Goal: Task Accomplishment & Management: Manage account settings

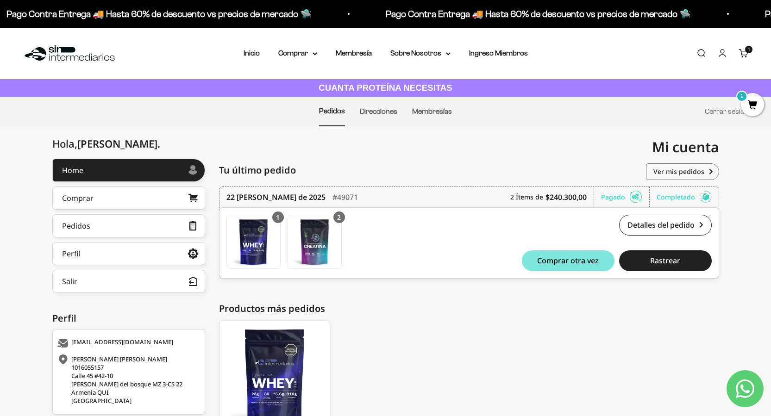
scroll to position [88, 0]
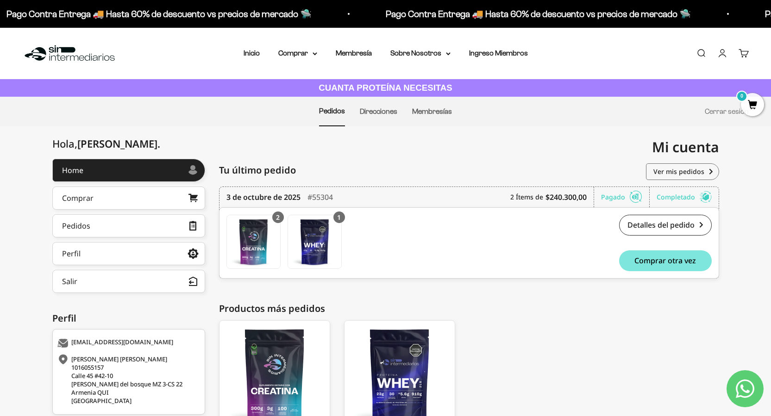
click at [334, 113] on link "Pedidos" at bounding box center [332, 111] width 26 height 8
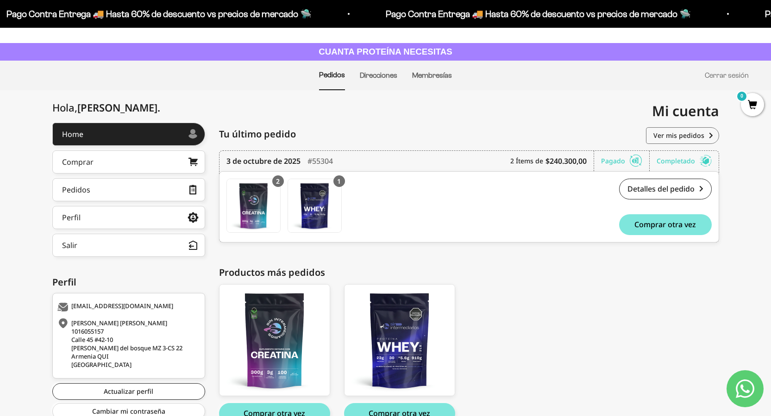
scroll to position [88, 0]
